Goal: Information Seeking & Learning: Learn about a topic

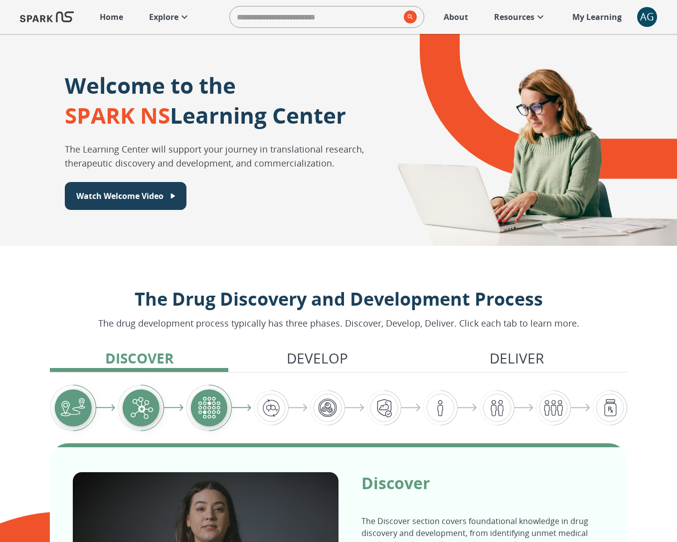
click at [174, 15] on p "Explore" at bounding box center [163, 17] width 29 height 12
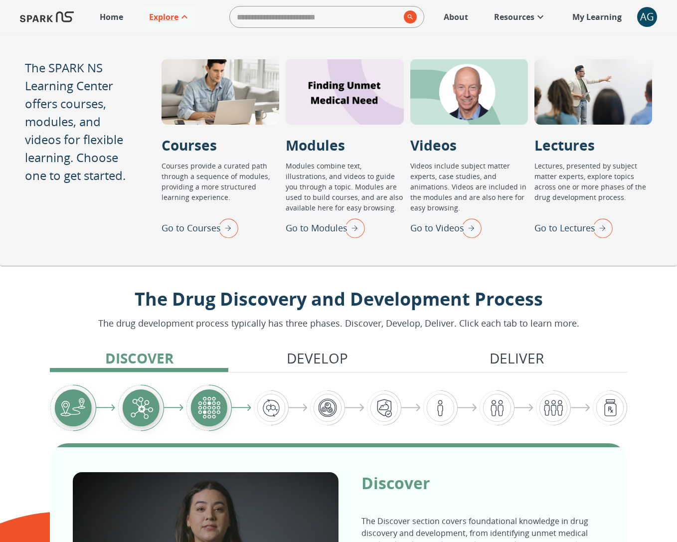
click at [359, 225] on img "Go to Modules" at bounding box center [352, 228] width 25 height 26
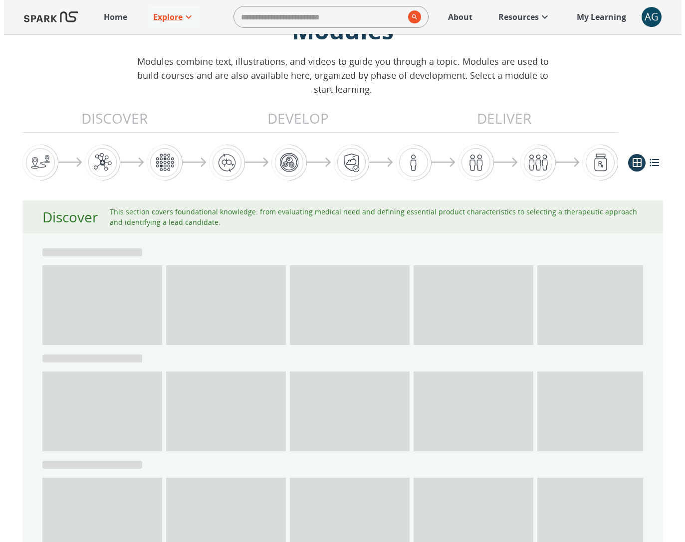
scroll to position [82, 0]
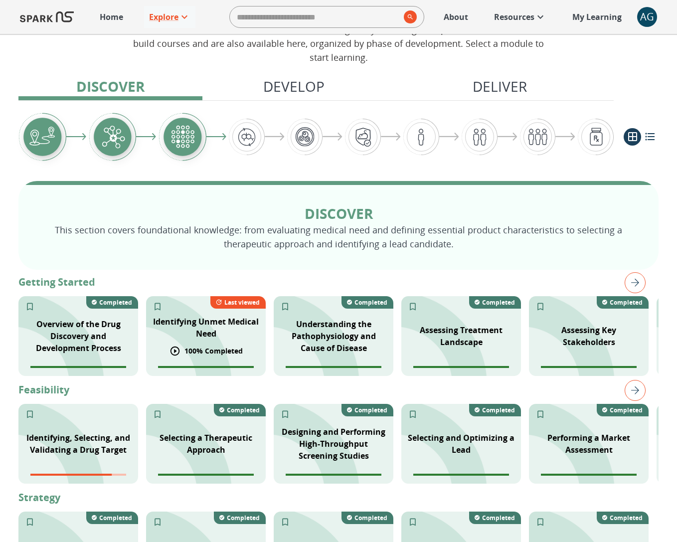
click at [202, 338] on p "Identifying Unmet Medical Need" at bounding box center [206, 328] width 108 height 24
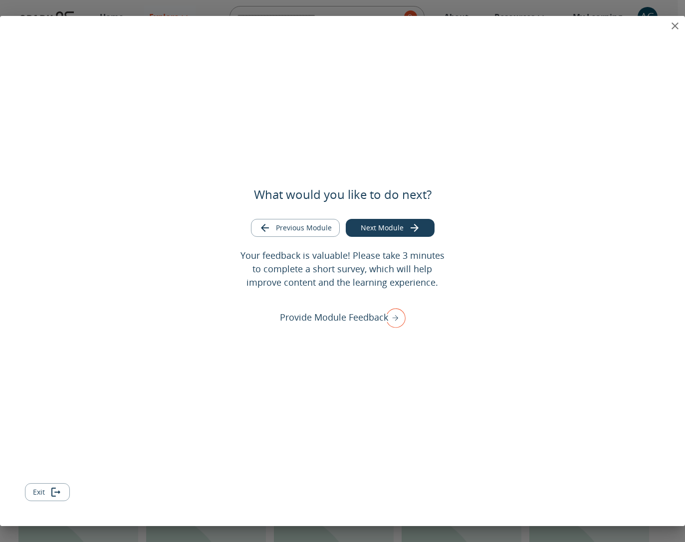
click at [415, 233] on icon "Go to next module" at bounding box center [415, 228] width 12 height 12
click at [678, 26] on icon "close" at bounding box center [675, 26] width 12 height 12
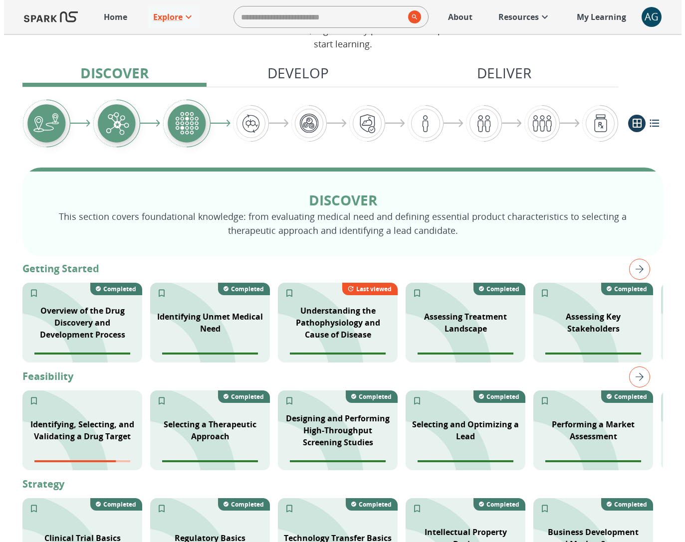
scroll to position [103, 0]
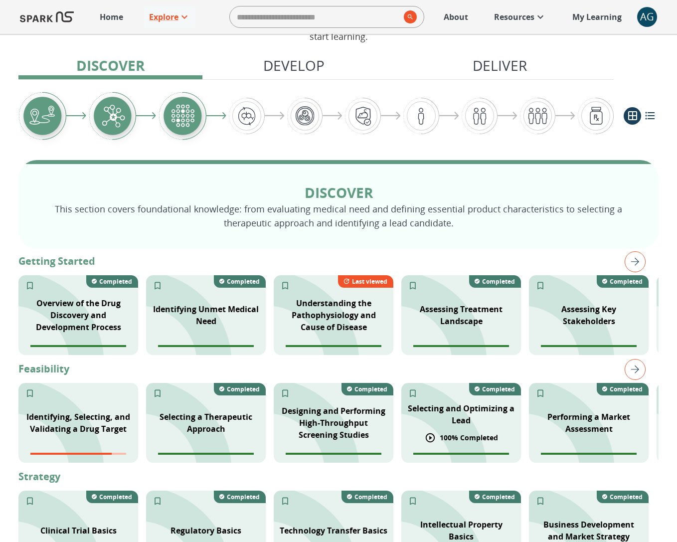
click at [462, 400] on div "Selecting and Optimizing a Lead" at bounding box center [462, 415] width 120 height 36
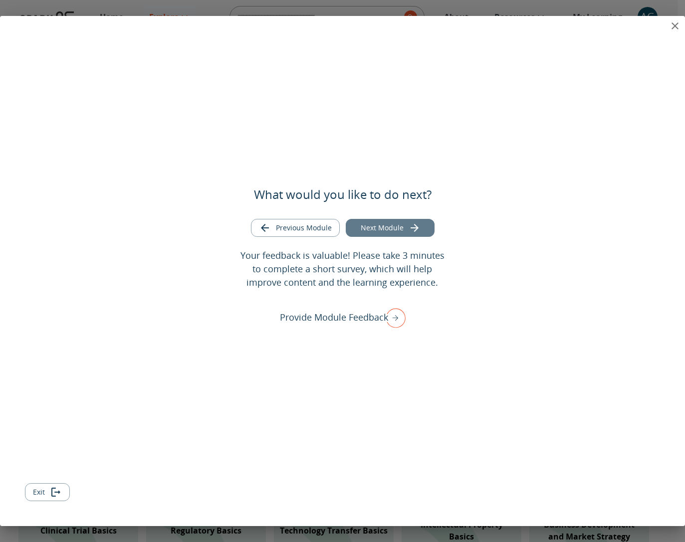
click at [412, 228] on icon "Go to next module" at bounding box center [415, 228] width 12 height 12
click at [670, 26] on icon "close" at bounding box center [675, 26] width 12 height 12
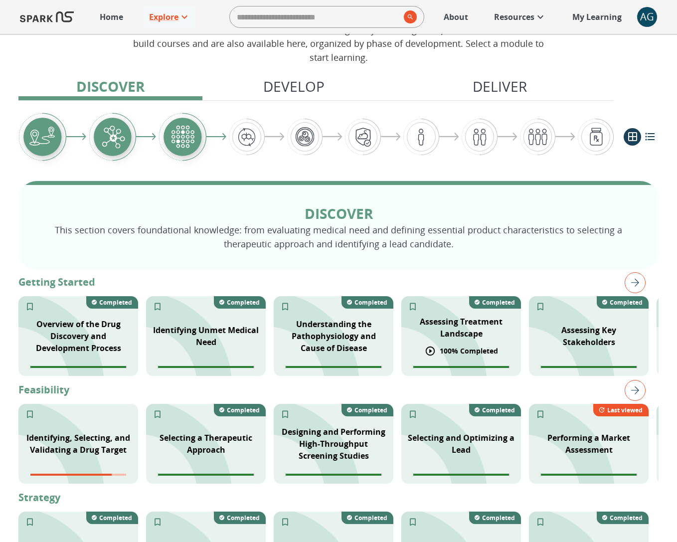
scroll to position [80, 0]
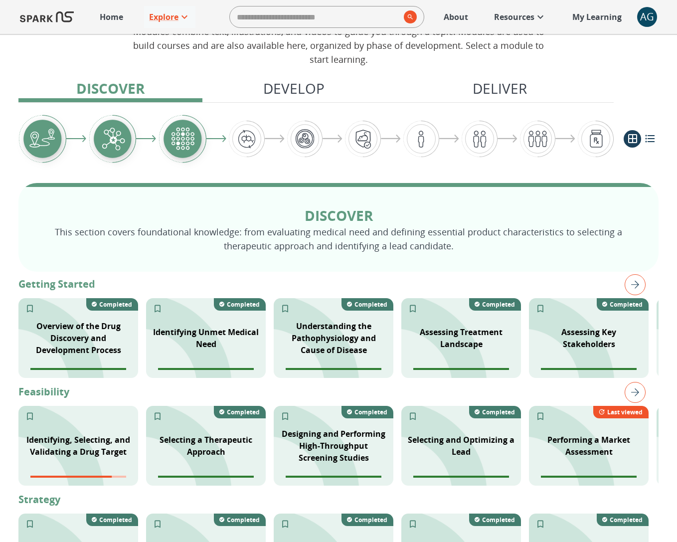
click at [627, 284] on img "right" at bounding box center [635, 284] width 21 height 21
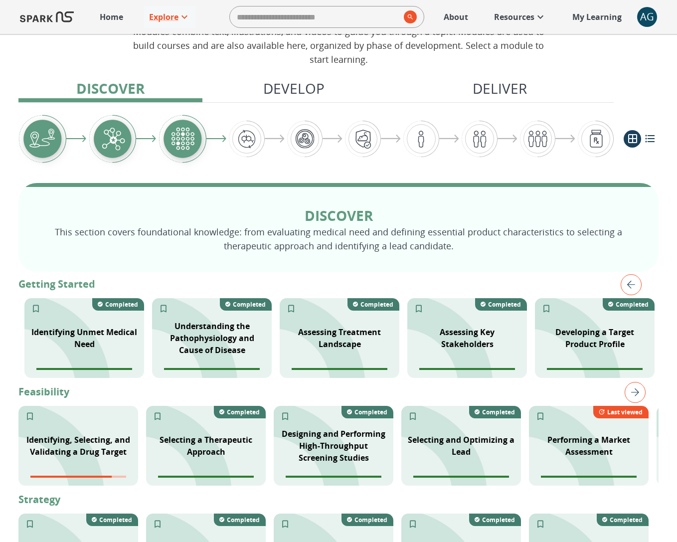
click at [629, 288] on img "left" at bounding box center [631, 284] width 21 height 21
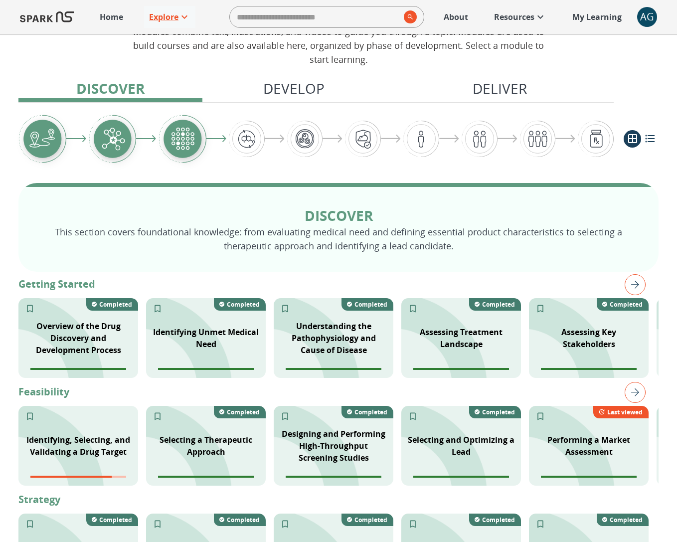
click at [640, 402] on img "right" at bounding box center [635, 392] width 21 height 21
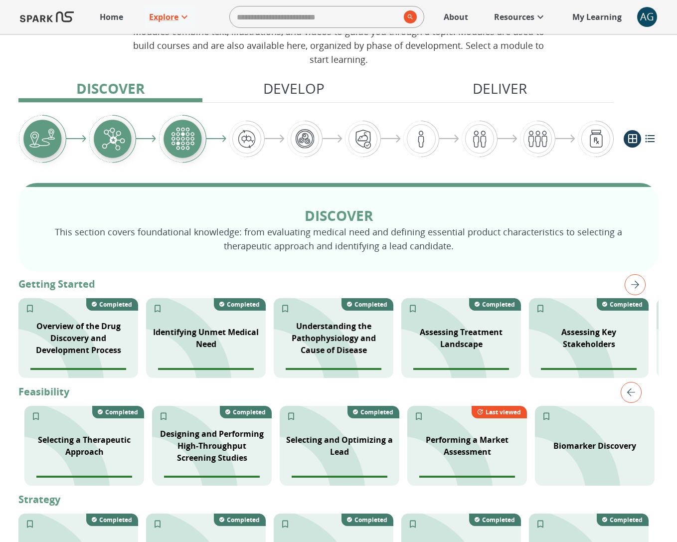
click at [640, 402] on img "left" at bounding box center [631, 392] width 21 height 21
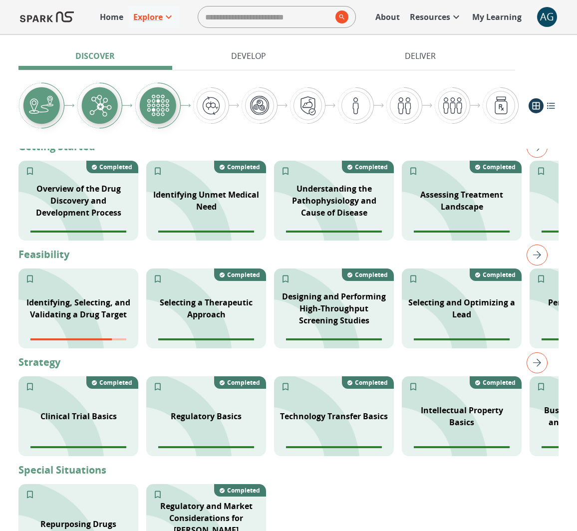
scroll to position [106, 0]
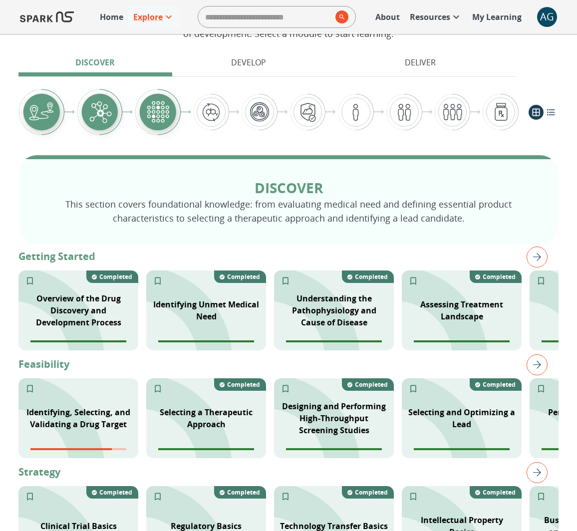
click at [531, 264] on img "right" at bounding box center [536, 256] width 21 height 21
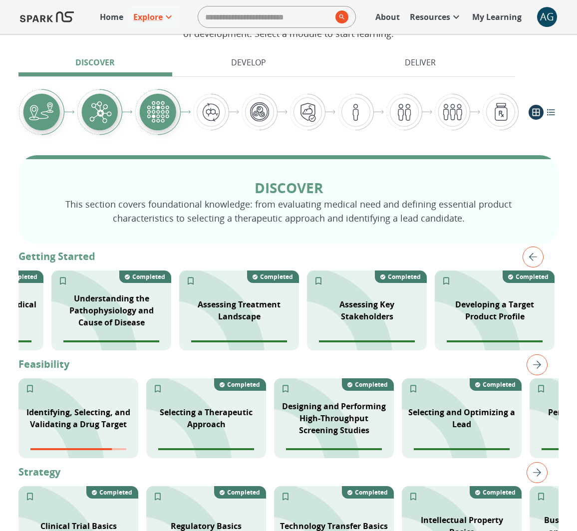
click at [531, 264] on img "left" at bounding box center [532, 256] width 21 height 21
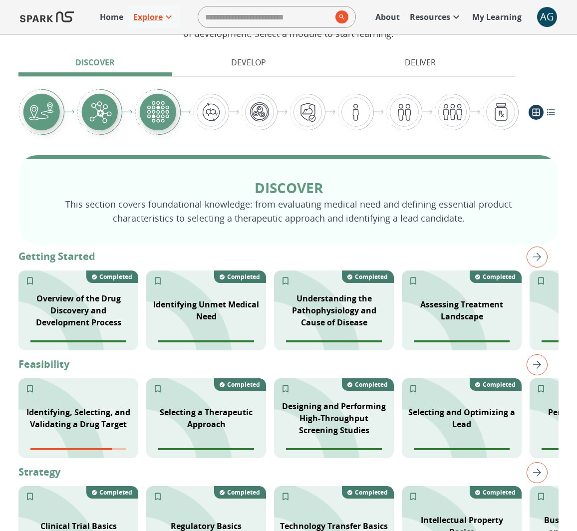
click at [543, 363] on img "right" at bounding box center [536, 364] width 21 height 21
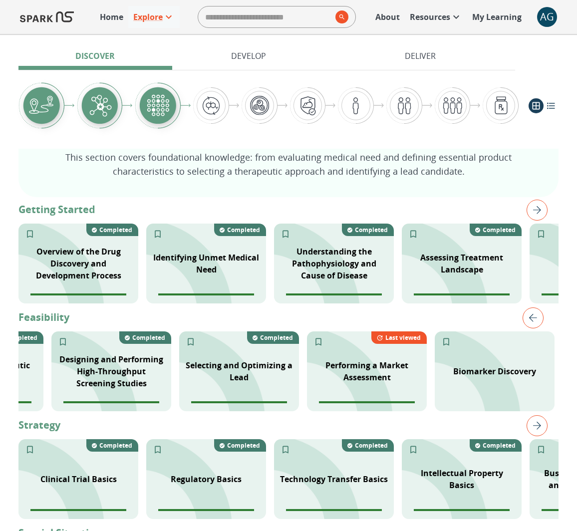
scroll to position [155, 0]
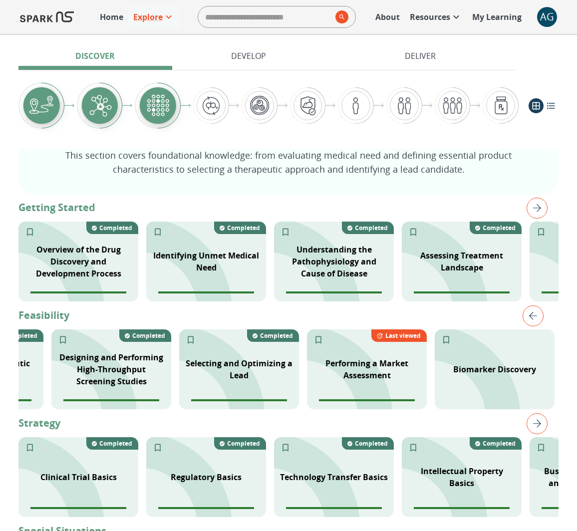
click at [540, 430] on img "right" at bounding box center [536, 423] width 21 height 21
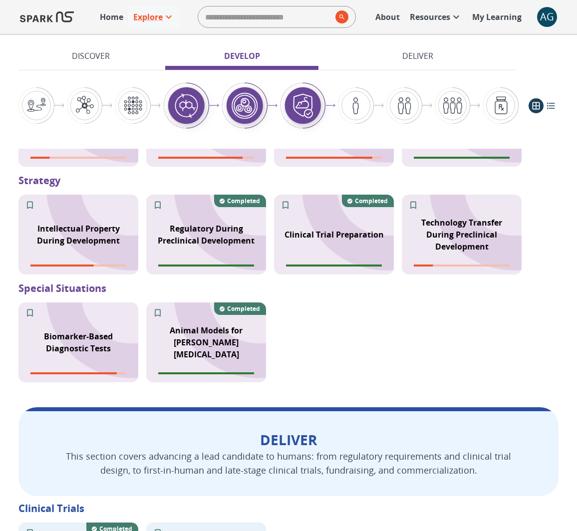
scroll to position [0, 0]
